Goal: Find specific page/section: Find specific page/section

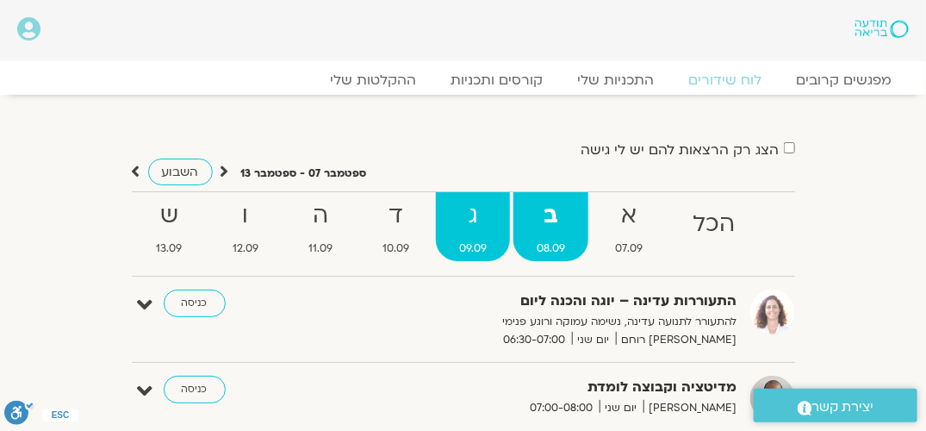
click at [468, 227] on strong "ג" at bounding box center [473, 215] width 74 height 39
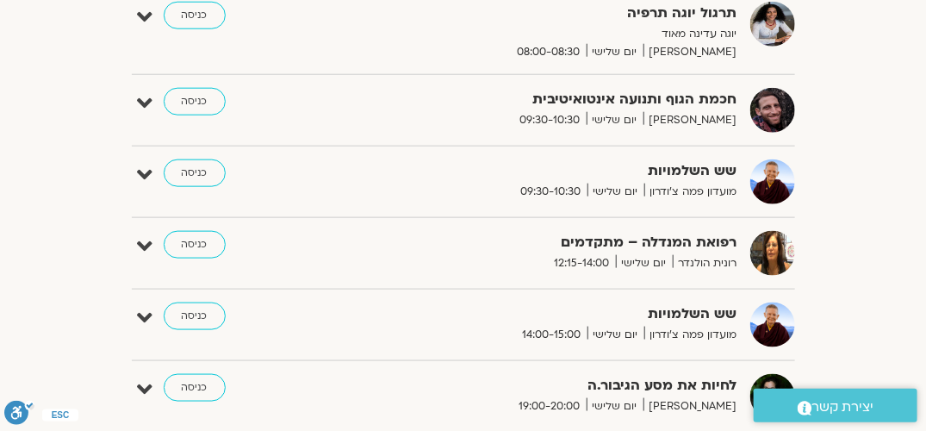
scroll to position [517, 0]
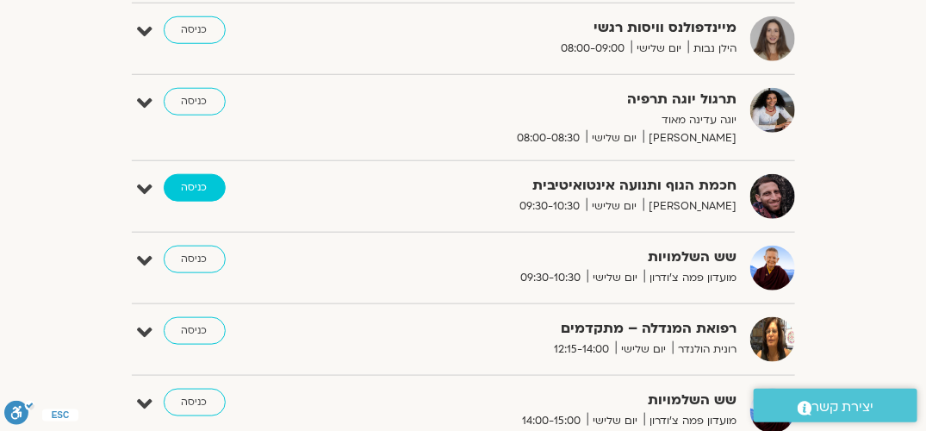
click at [195, 186] on link "כניסה" at bounding box center [195, 188] width 62 height 28
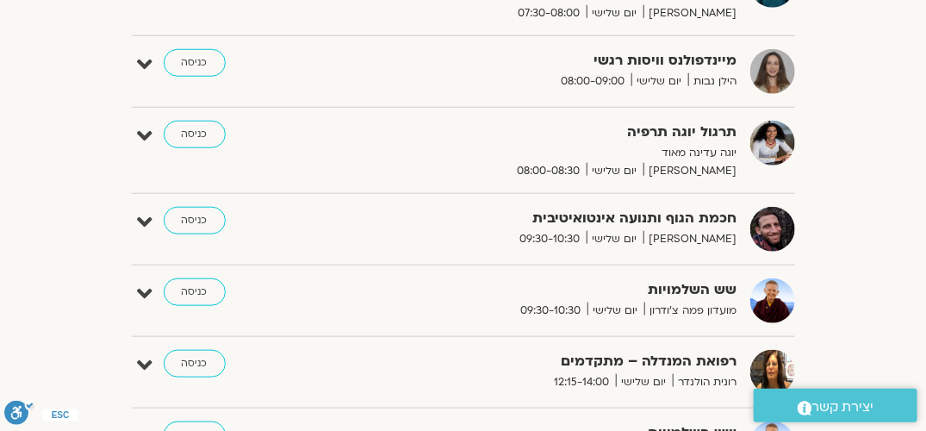
scroll to position [517, 0]
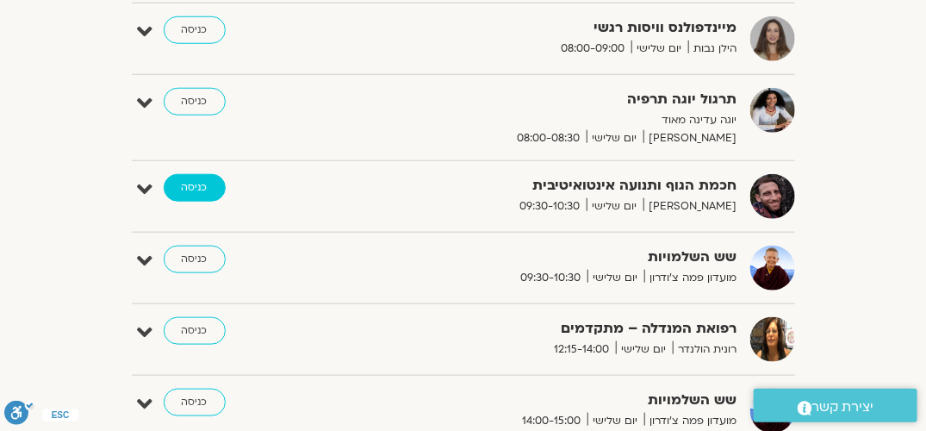
click at [197, 189] on link "כניסה" at bounding box center [195, 188] width 62 height 28
